Goal: Task Accomplishment & Management: Manage account settings

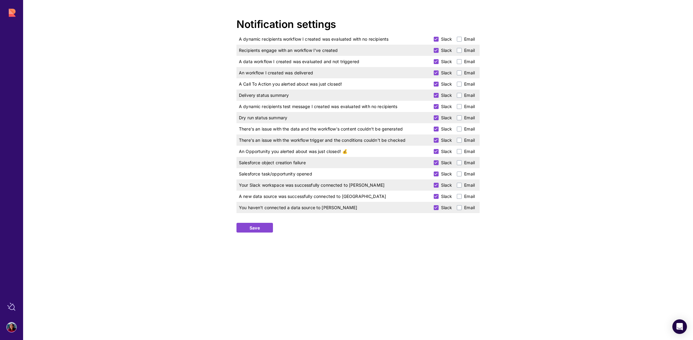
drag, startPoint x: 437, startPoint y: 39, endPoint x: 434, endPoint y: 45, distance: 6.2
click at [437, 39] on icon at bounding box center [435, 39] width 3 height 5
click at [0, 0] on input "Slack" at bounding box center [0, 0] width 0 height 0
click at [435, 50] on icon at bounding box center [435, 50] width 3 height 5
click at [0, 0] on input "Slack" at bounding box center [0, 0] width 0 height 0
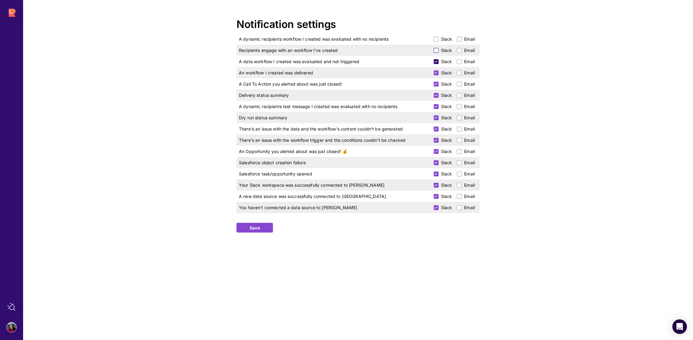
click at [437, 63] on icon at bounding box center [435, 61] width 3 height 5
click at [0, 0] on input "Slack" at bounding box center [0, 0] width 0 height 0
drag, startPoint x: 438, startPoint y: 70, endPoint x: 430, endPoint y: 106, distance: 36.6
click at [438, 71] on label "Slack" at bounding box center [443, 73] width 19 height 6
click at [0, 0] on input "Slack" at bounding box center [0, 0] width 0 height 0
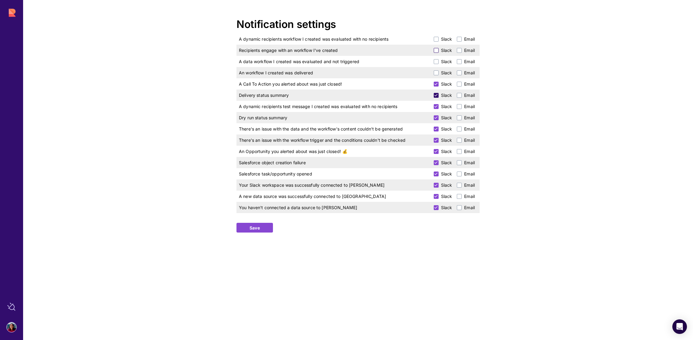
drag, startPoint x: 435, startPoint y: 83, endPoint x: 435, endPoint y: 92, distance: 8.8
click at [435, 84] on icon at bounding box center [435, 84] width 3 height 5
click at [0, 0] on input "Slack" at bounding box center [0, 0] width 0 height 0
click at [435, 95] on icon at bounding box center [435, 95] width 3 height 5
click at [0, 0] on input "Slack" at bounding box center [0, 0] width 0 height 0
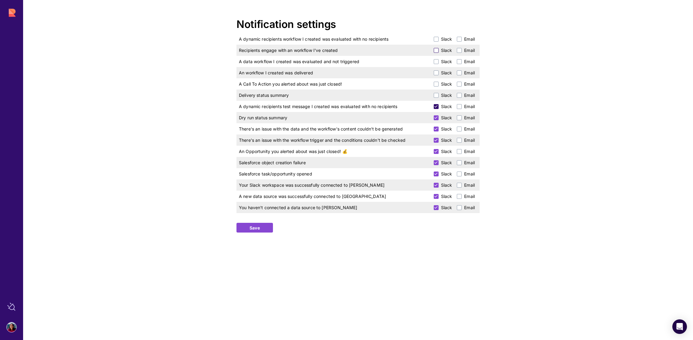
drag, startPoint x: 435, startPoint y: 104, endPoint x: 436, endPoint y: 107, distance: 3.2
click at [435, 104] on icon at bounding box center [435, 106] width 3 height 5
click at [0, 0] on input "Slack" at bounding box center [0, 0] width 0 height 0
drag, startPoint x: 435, startPoint y: 114, endPoint x: 436, endPoint y: 120, distance: 6.1
click at [435, 115] on label "Slack" at bounding box center [443, 118] width 19 height 6
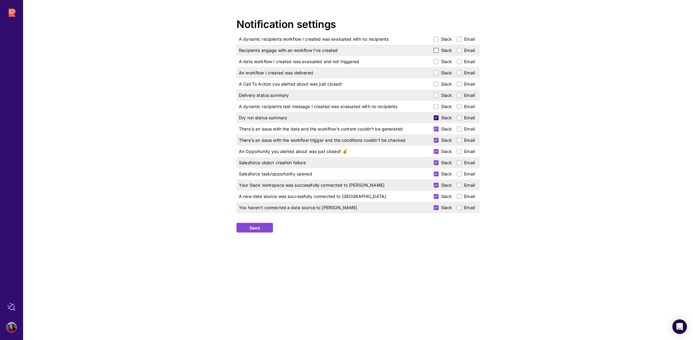
click at [0, 0] on input "Slack" at bounding box center [0, 0] width 0 height 0
drag, startPoint x: 433, startPoint y: 129, endPoint x: 435, endPoint y: 137, distance: 7.8
click at [434, 130] on span at bounding box center [436, 129] width 5 height 5
click at [0, 0] on input "Slack" at bounding box center [0, 0] width 0 height 0
drag, startPoint x: 435, startPoint y: 140, endPoint x: 437, endPoint y: 150, distance: 10.1
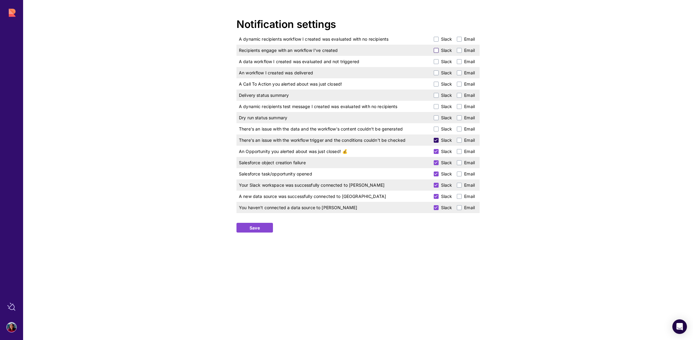
click at [435, 140] on icon at bounding box center [435, 140] width 3 height 5
click at [0, 0] on input "Slack" at bounding box center [0, 0] width 0 height 0
click at [437, 153] on icon at bounding box center [435, 151] width 3 height 5
click at [0, 0] on input "Slack" at bounding box center [0, 0] width 0 height 0
click at [439, 163] on label "Slack" at bounding box center [443, 163] width 19 height 6
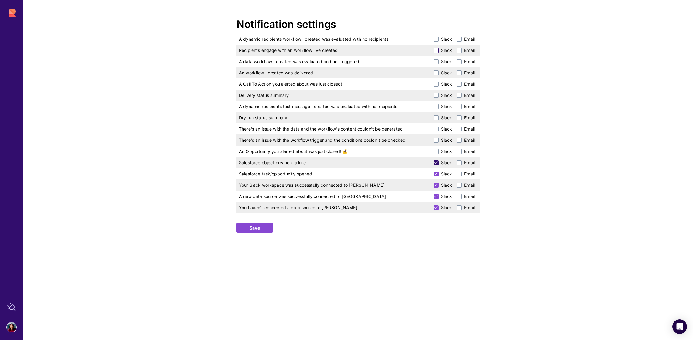
click at [0, 0] on input "Slack" at bounding box center [0, 0] width 0 height 0
drag, startPoint x: 435, startPoint y: 176, endPoint x: 436, endPoint y: 184, distance: 8.2
click at [435, 176] on icon at bounding box center [435, 174] width 3 height 5
click at [0, 0] on input "Slack" at bounding box center [0, 0] width 0 height 0
click at [436, 185] on icon at bounding box center [435, 185] width 3 height 5
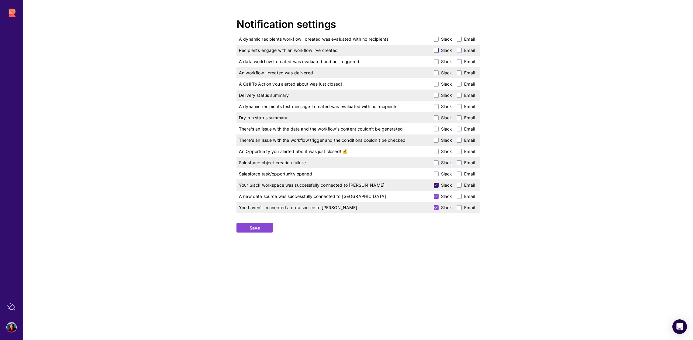
click at [0, 0] on input "Slack" at bounding box center [0, 0] width 0 height 0
drag, startPoint x: 436, startPoint y: 195, endPoint x: 434, endPoint y: 208, distance: 12.9
click at [436, 195] on icon at bounding box center [435, 196] width 3 height 5
click at [0, 0] on input "Slack" at bounding box center [0, 0] width 0 height 0
drag, startPoint x: 437, startPoint y: 208, endPoint x: 342, endPoint y: 223, distance: 95.6
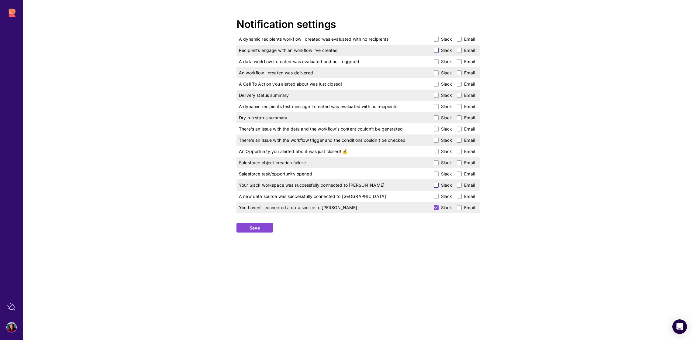
click at [437, 208] on icon at bounding box center [435, 207] width 3 height 5
click at [0, 0] on input "Slack" at bounding box center [0, 0] width 0 height 0
click at [261, 228] on link "Save" at bounding box center [255, 228] width 36 height 10
click at [260, 231] on span "Save" at bounding box center [255, 228] width 10 height 6
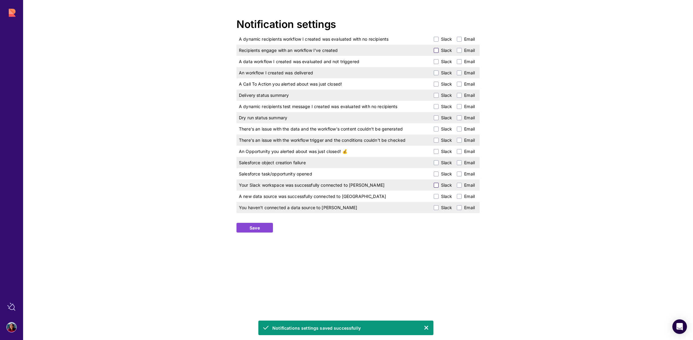
click at [428, 329] on icon at bounding box center [426, 328] width 5 height 9
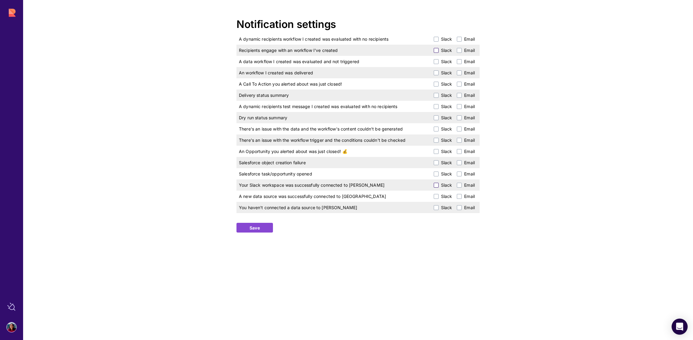
click at [680, 327] on icon "Open Intercom Messenger" at bounding box center [679, 327] width 7 height 8
click at [436, 209] on span at bounding box center [436, 207] width 5 height 5
click at [0, 0] on input "Slack" at bounding box center [0, 0] width 0 height 0
click at [239, 225] on link "Save" at bounding box center [255, 228] width 36 height 10
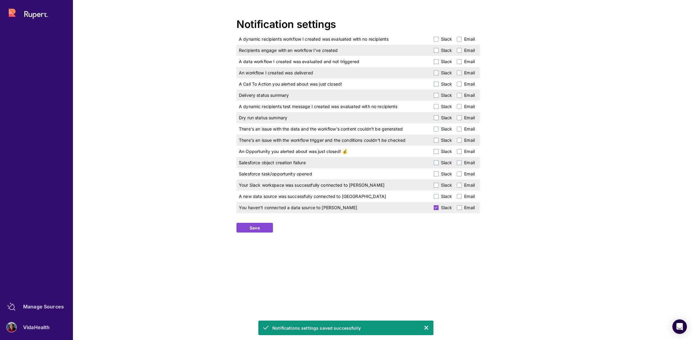
click at [16, 15] on div at bounding box center [36, 13] width 68 height 18
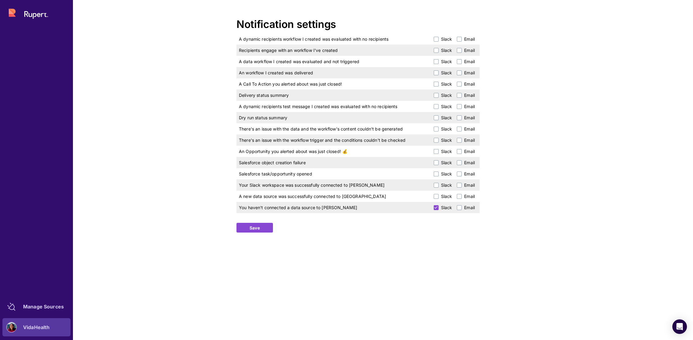
click at [39, 329] on div "VidaHealth" at bounding box center [36, 328] width 26 height 4
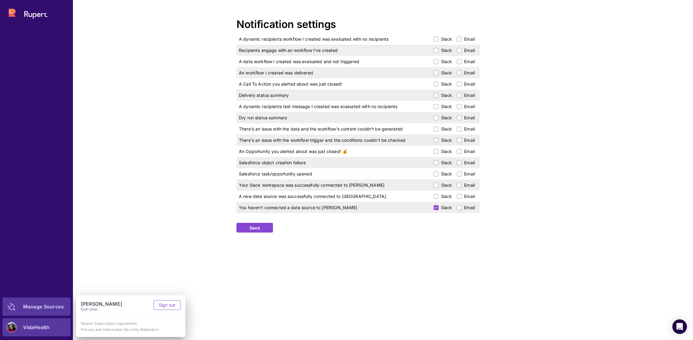
click at [26, 308] on div "Manage Sources" at bounding box center [43, 307] width 41 height 4
click at [13, 305] on icon at bounding box center [11, 307] width 8 height 8
click at [119, 212] on div "Notification settings A dynamic recipients workflow I created was evaluated wit…" at bounding box center [358, 170] width 670 height 340
click at [50, 305] on div "Manage Sources" at bounding box center [43, 307] width 41 height 4
click at [552, 168] on div "Notification settings A dynamic recipients workflow I created was evaluated wit…" at bounding box center [358, 170] width 670 height 340
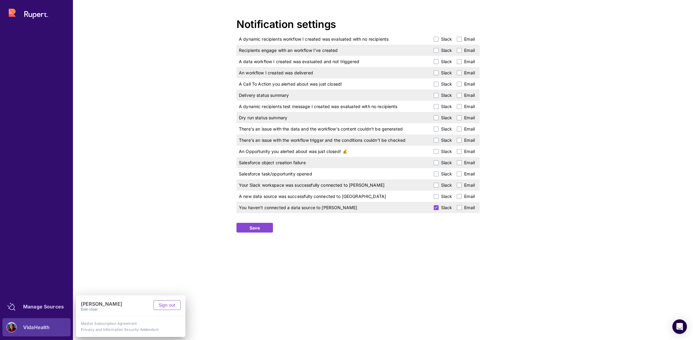
click at [89, 238] on div "Notification settings A dynamic recipients workflow I created was evaluated wit…" at bounding box center [358, 170] width 670 height 340
drag, startPoint x: 17, startPoint y: 24, endPoint x: 21, endPoint y: 20, distance: 5.4
click at [17, 23] on div "Manage Sources VidaHealth" at bounding box center [36, 170] width 73 height 340
drag, startPoint x: 21, startPoint y: 20, endPoint x: 29, endPoint y: 13, distance: 10.8
click at [21, 20] on div at bounding box center [36, 13] width 68 height 18
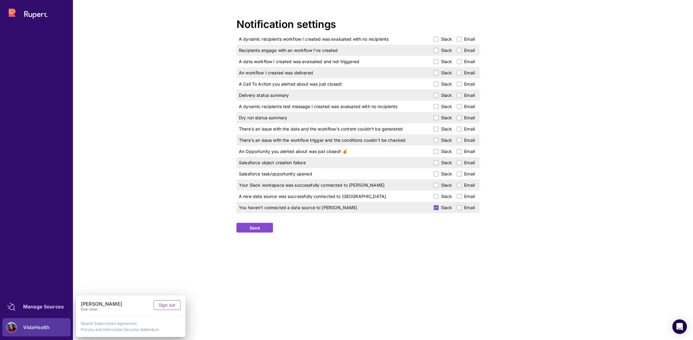
click at [30, 12] on div at bounding box center [36, 13] width 68 height 18
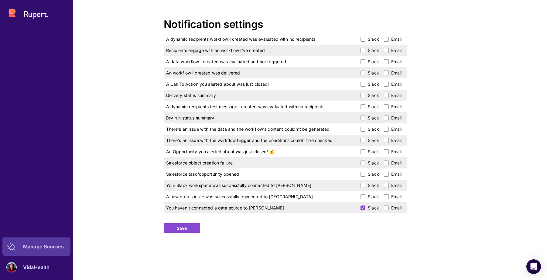
click at [26, 214] on div "Manage Sources" at bounding box center [43, 247] width 41 height 4
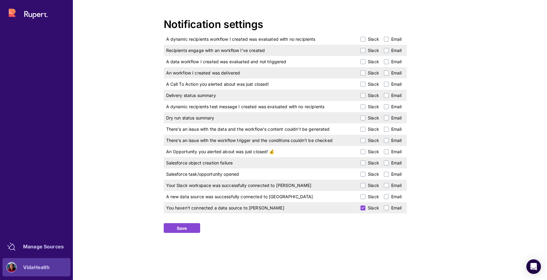
click at [24, 214] on div "VidaHealth" at bounding box center [36, 267] width 26 height 4
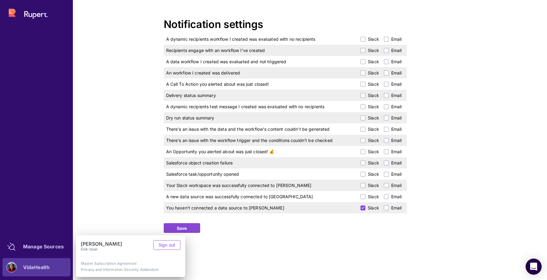
click at [484, 214] on div "Open Intercom Messenger" at bounding box center [534, 267] width 16 height 16
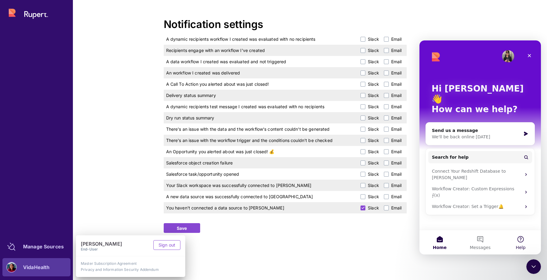
click at [484, 214] on span "Help" at bounding box center [521, 247] width 10 height 4
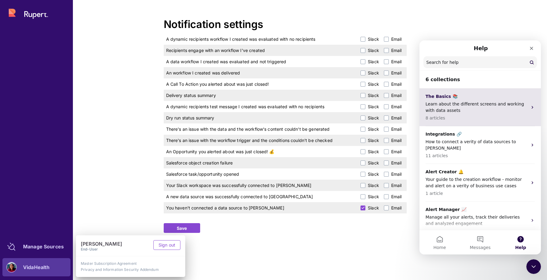
click at [484, 104] on p "Learn about the different screens and working with data assets" at bounding box center [477, 107] width 102 height 13
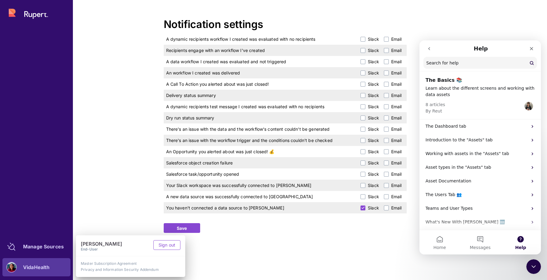
click at [430, 52] on button "go back" at bounding box center [430, 49] width 12 height 12
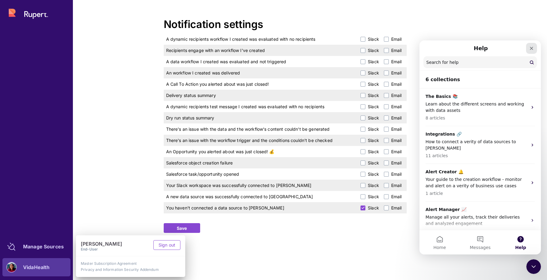
click at [484, 50] on icon "Close" at bounding box center [532, 48] width 5 height 5
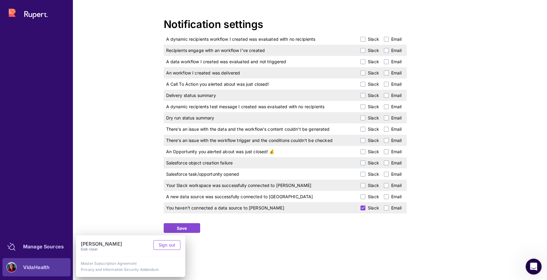
click at [484, 214] on div "Open Intercom Messenger" at bounding box center [533, 266] width 20 height 20
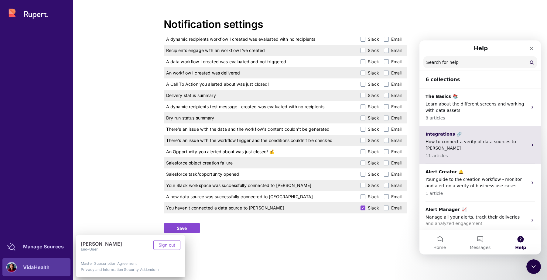
click at [480, 137] on p "Integrations 🔗" at bounding box center [477, 134] width 102 height 6
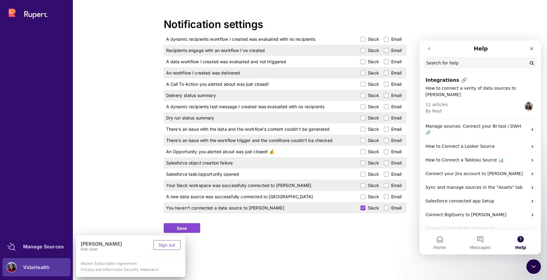
click at [426, 48] on button "go back" at bounding box center [430, 49] width 12 height 12
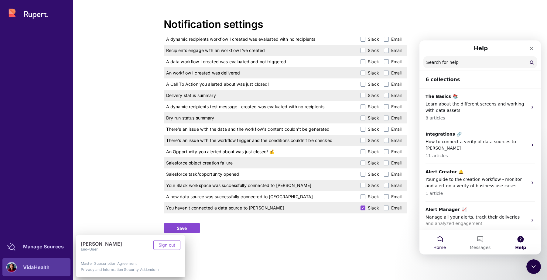
click at [435, 214] on button "Home" at bounding box center [440, 242] width 40 height 24
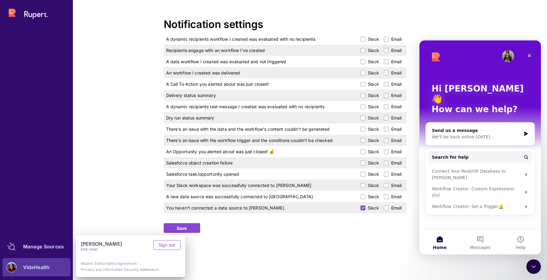
click at [380, 214] on div "Notification settings A dynamic recipients workflow I created was evaluated wit…" at bounding box center [285, 140] width 524 height 280
